Goal: Information Seeking & Learning: Check status

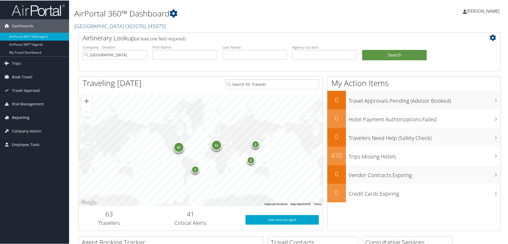
click at [20, 117] on span "Reporting" at bounding box center [21, 117] width 18 height 13
click at [24, 128] on link "Unused Tickets" at bounding box center [34, 128] width 69 height 8
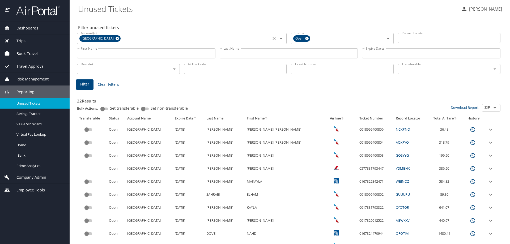
click at [116, 37] on icon at bounding box center [117, 38] width 3 height 3
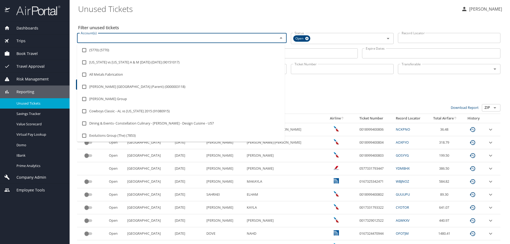
click at [112, 37] on input "Account(s)" at bounding box center [174, 38] width 191 height 7
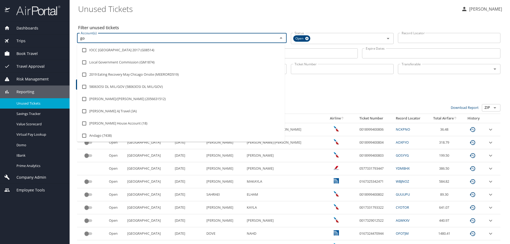
type input "god"
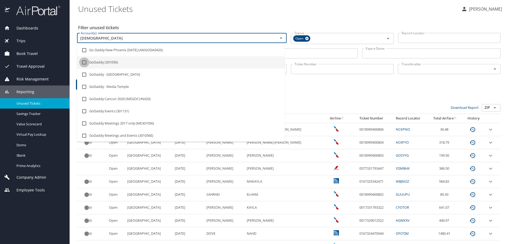
click at [83, 61] on input "checkbox" at bounding box center [84, 62] width 10 height 10
checkbox input "true"
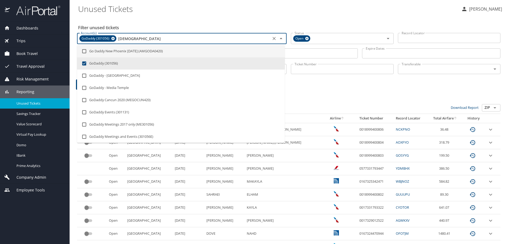
type input "god"
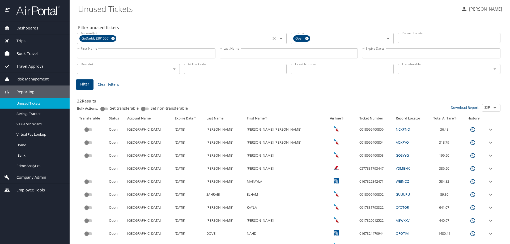
click at [146, 18] on div "Filter unused tickets Account(s) GoDaddy (301056) Account(s) Status Open Status…" at bounding box center [289, 221] width 423 height 409
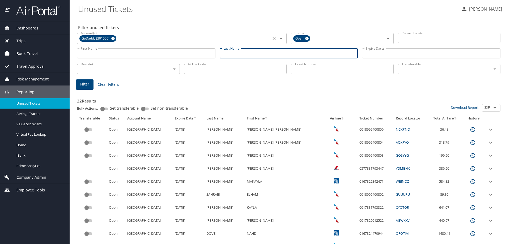
click at [245, 53] on input "Last Name" at bounding box center [289, 53] width 138 height 10
type input "pani"
click at [89, 86] on span "Filter" at bounding box center [84, 84] width 9 height 7
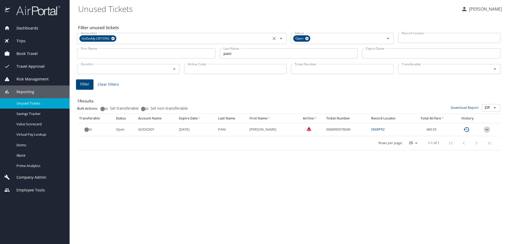
click at [485, 130] on icon "expand row" at bounding box center [487, 129] width 6 height 6
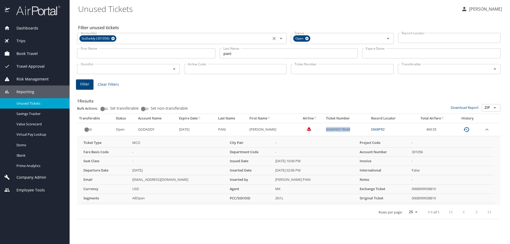
drag, startPoint x: 352, startPoint y: 127, endPoint x: 322, endPoint y: 128, distance: 30.0
click at [324, 128] on td "0068990578049" at bounding box center [346, 129] width 45 height 13
copy td "0068990578049"
click at [30, 43] on div "Trips" at bounding box center [34, 41] width 61 height 6
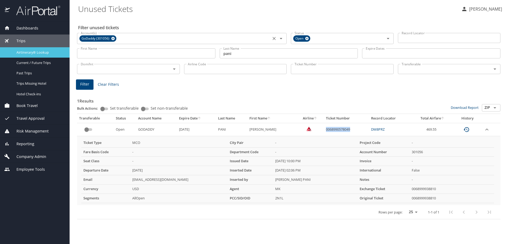
click at [33, 54] on span "Airtinerary® Lookup" at bounding box center [39, 52] width 47 height 5
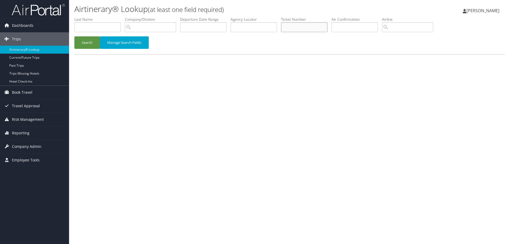
click at [291, 25] on input "text" at bounding box center [304, 27] width 46 height 10
paste input "0068990578049"
type input "0068990578049"
click at [83, 42] on button "Search" at bounding box center [87, 42] width 26 height 12
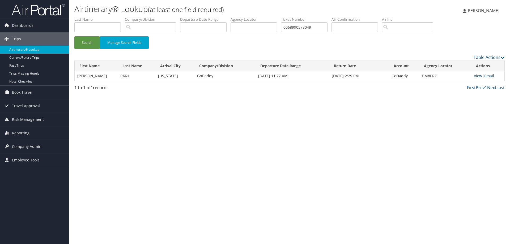
click at [477, 75] on link "View" at bounding box center [478, 75] width 8 height 5
click at [479, 77] on link "View" at bounding box center [478, 75] width 8 height 5
drag, startPoint x: 20, startPoint y: 133, endPoint x: 19, endPoint y: 137, distance: 3.8
click at [19, 134] on span "Reporting" at bounding box center [21, 132] width 18 height 13
click at [20, 143] on link "Unused Tickets" at bounding box center [34, 144] width 69 height 8
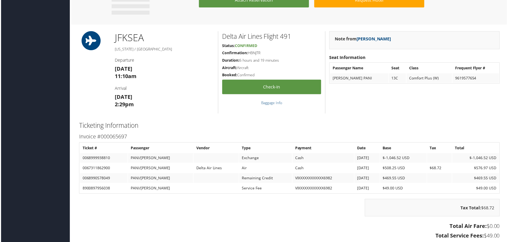
scroll to position [372, 0]
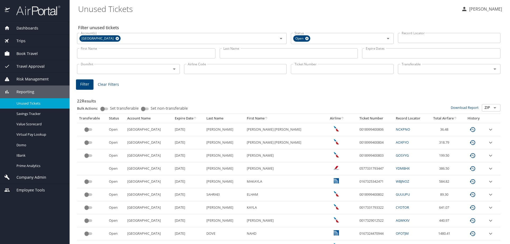
click at [301, 71] on input "Ticket Number" at bounding box center [342, 69] width 103 height 10
paste input "0068990578049"
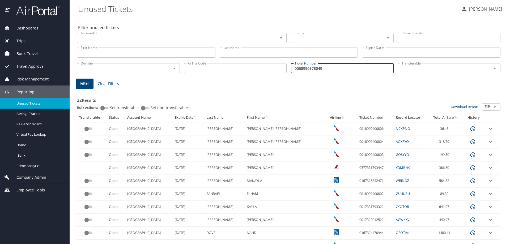
type input "0068990578049"
click at [84, 84] on span "Filter" at bounding box center [84, 83] width 9 height 7
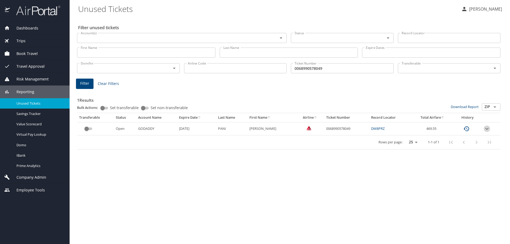
click at [487, 129] on icon "expand row" at bounding box center [486, 129] width 3 height 2
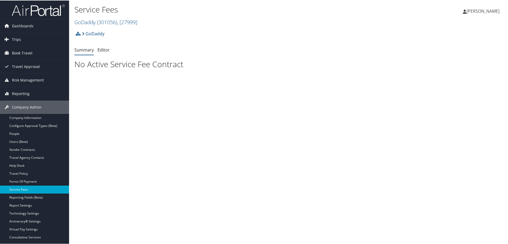
click at [13, 187] on link "Service Fees" at bounding box center [34, 189] width 69 height 8
click at [17, 173] on link "Travel Policy" at bounding box center [34, 173] width 69 height 8
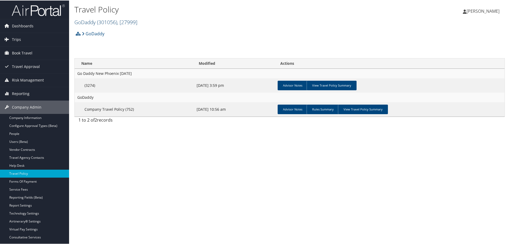
click at [131, 23] on span ", [ 27999 ]" at bounding box center [127, 21] width 20 height 7
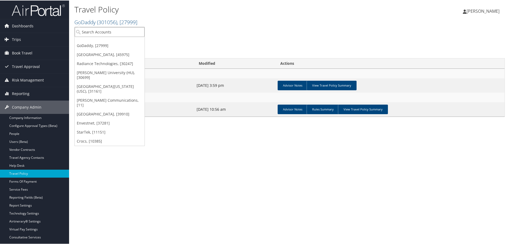
click at [105, 33] on input "search" at bounding box center [110, 32] width 70 height 10
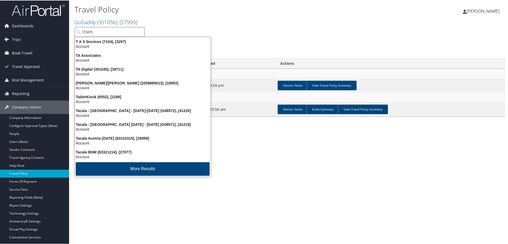
type input "TEMPLE"
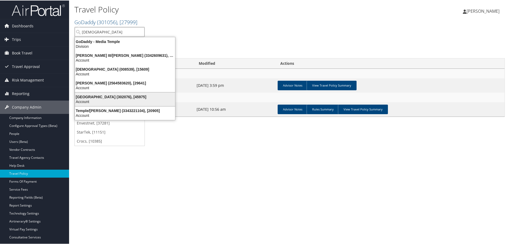
click at [105, 100] on div "Account" at bounding box center [125, 101] width 107 height 5
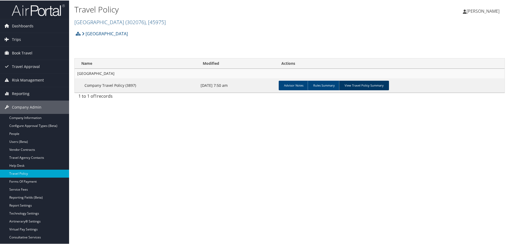
click at [366, 83] on link "View Travel Policy Summary" at bounding box center [364, 85] width 50 height 10
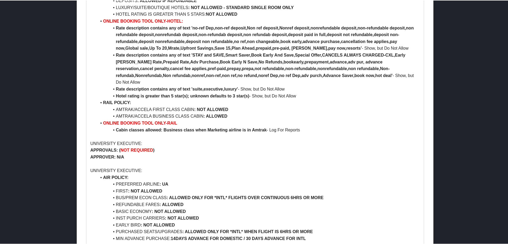
scroll to position [1116, 0]
